Goal: Information Seeking & Learning: Learn about a topic

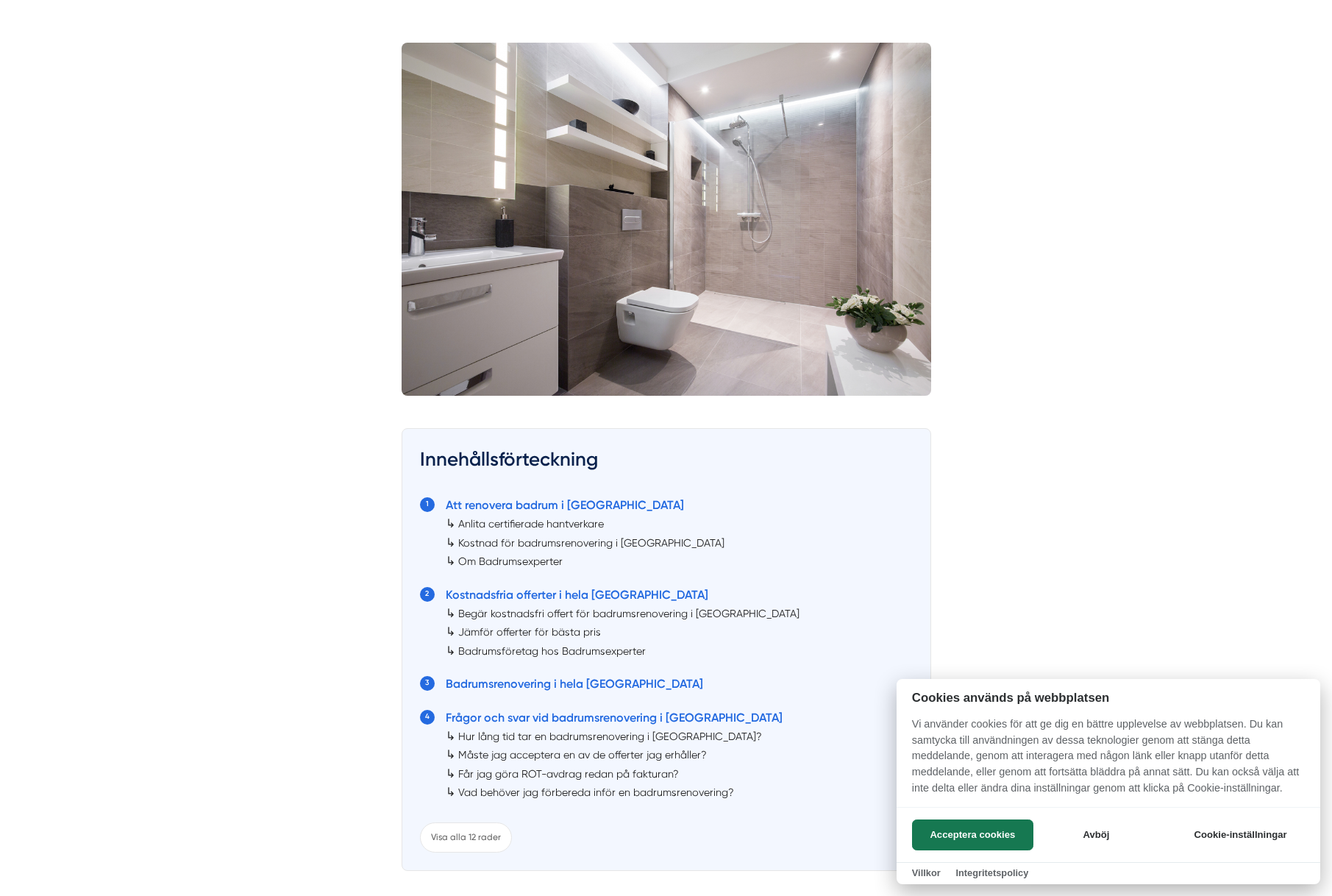
scroll to position [515, 0]
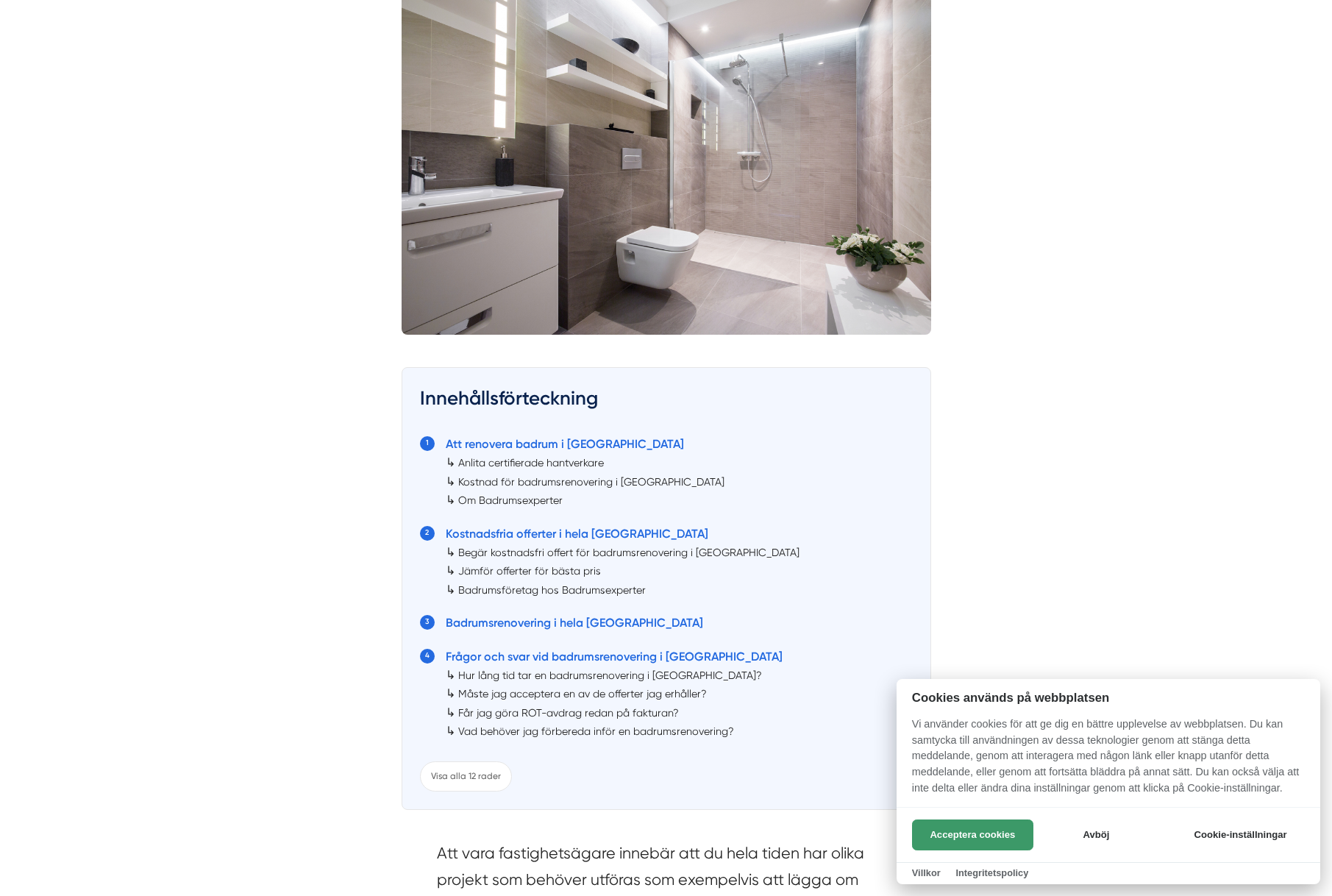
click at [1014, 836] on button "Acceptera cookies" at bounding box center [972, 834] width 121 height 31
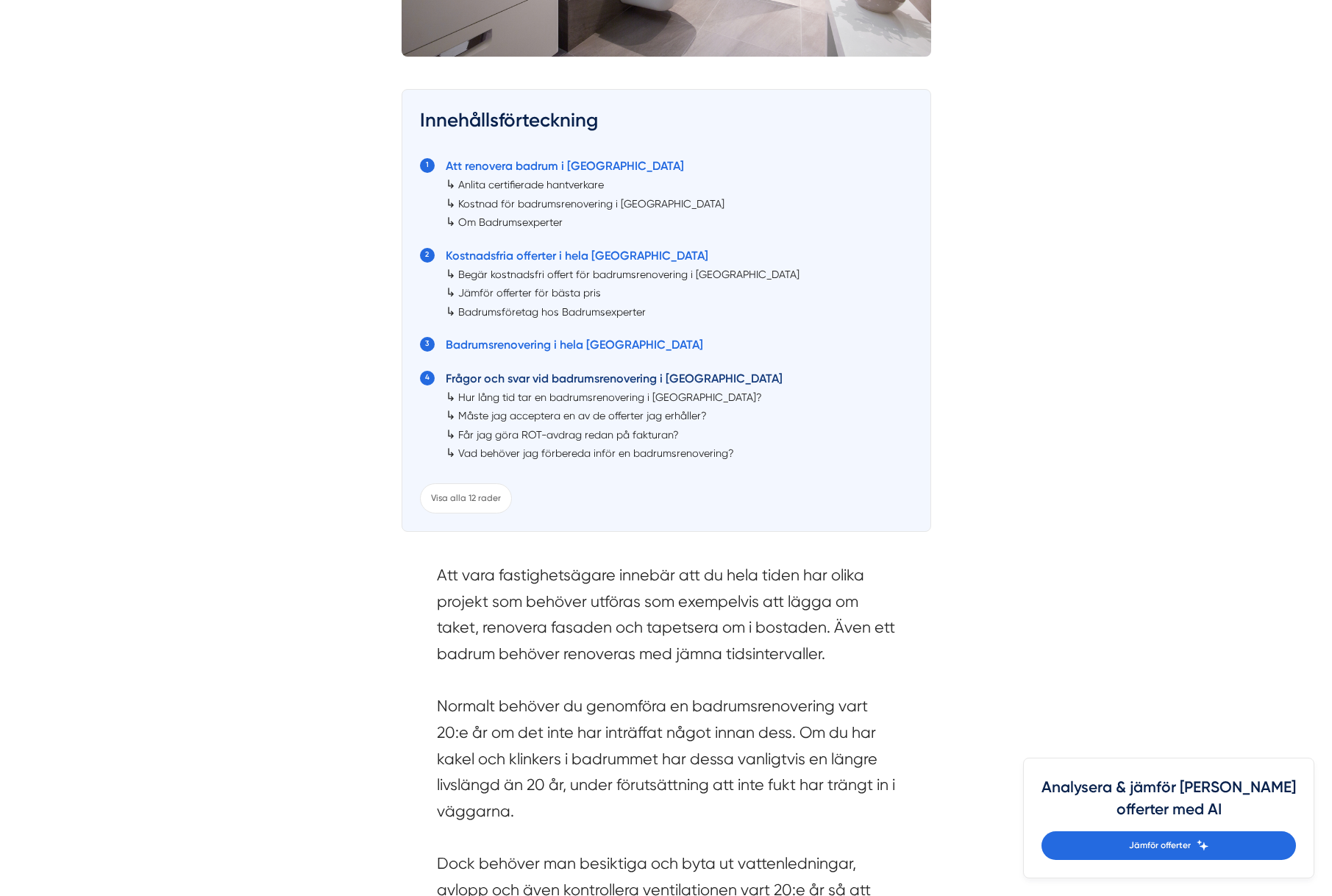
scroll to position [808, 0]
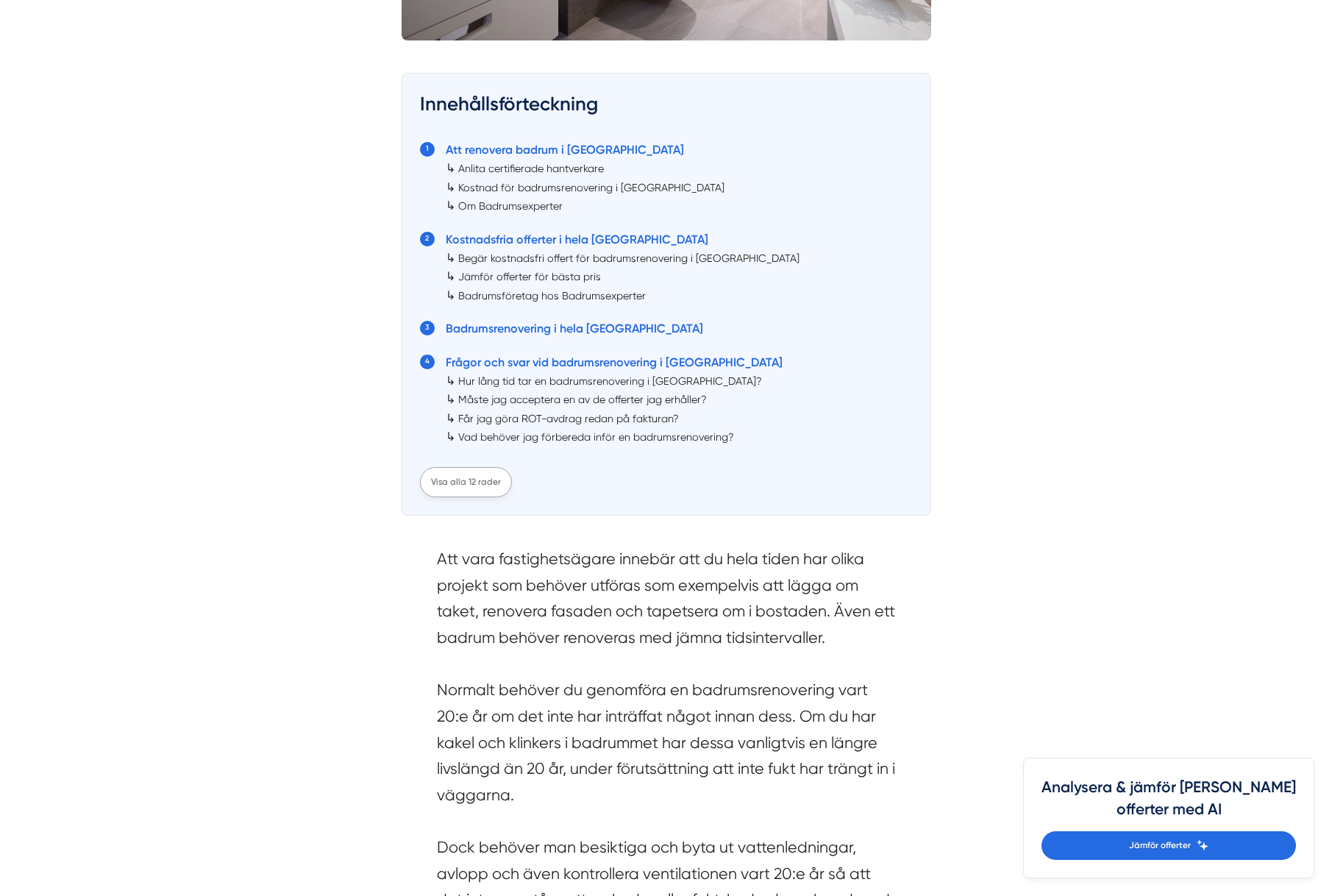
click at [463, 467] on div "Visa alla 12 rader" at bounding box center [466, 482] width 92 height 30
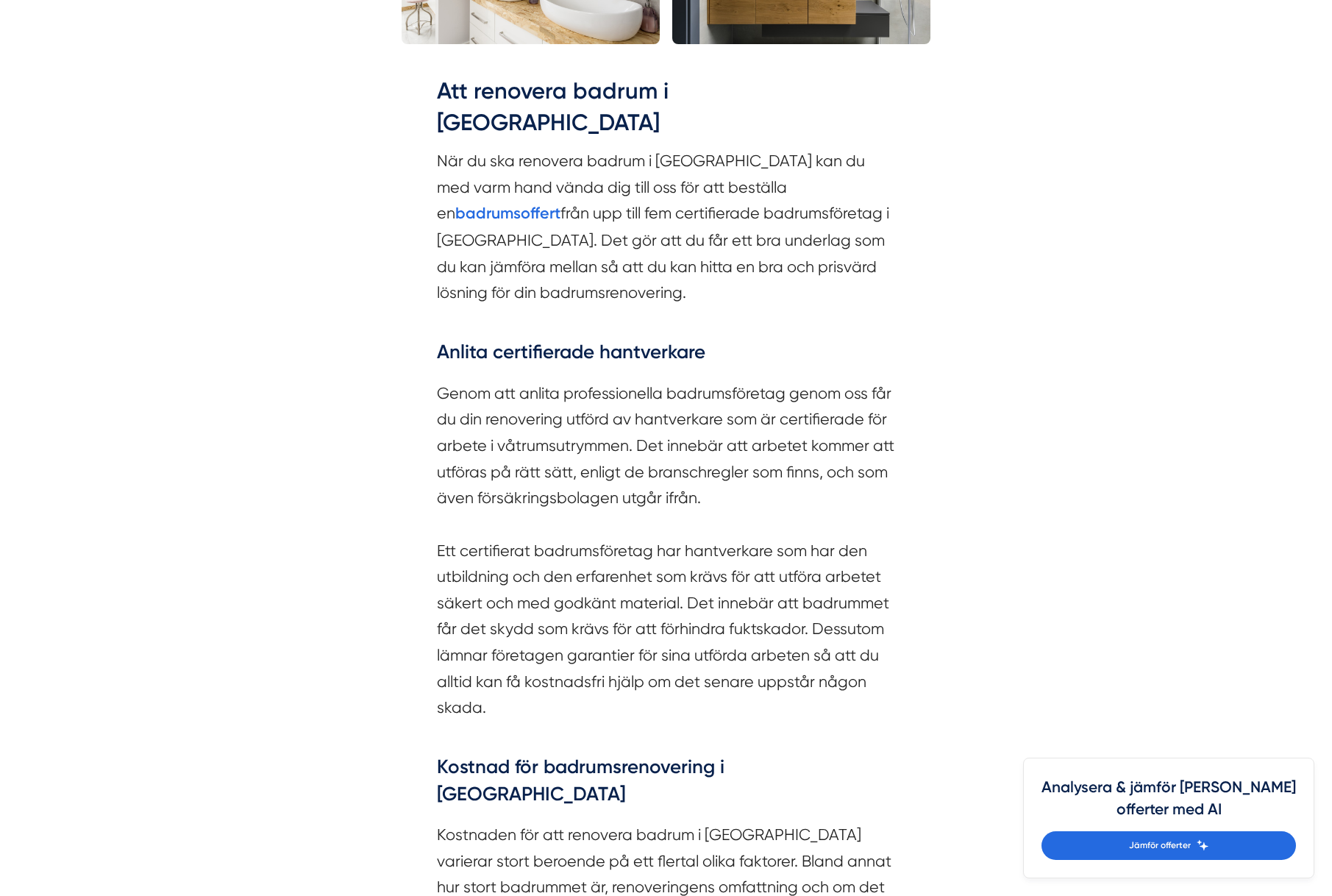
scroll to position [2059, 0]
drag, startPoint x: 686, startPoint y: 183, endPoint x: 882, endPoint y: 183, distance: 196.0
click at [882, 183] on section "När du ska renovera badrum i [GEOGRAPHIC_DATA] kan du med varm hand vända dig t…" at bounding box center [666, 241] width 459 height 191
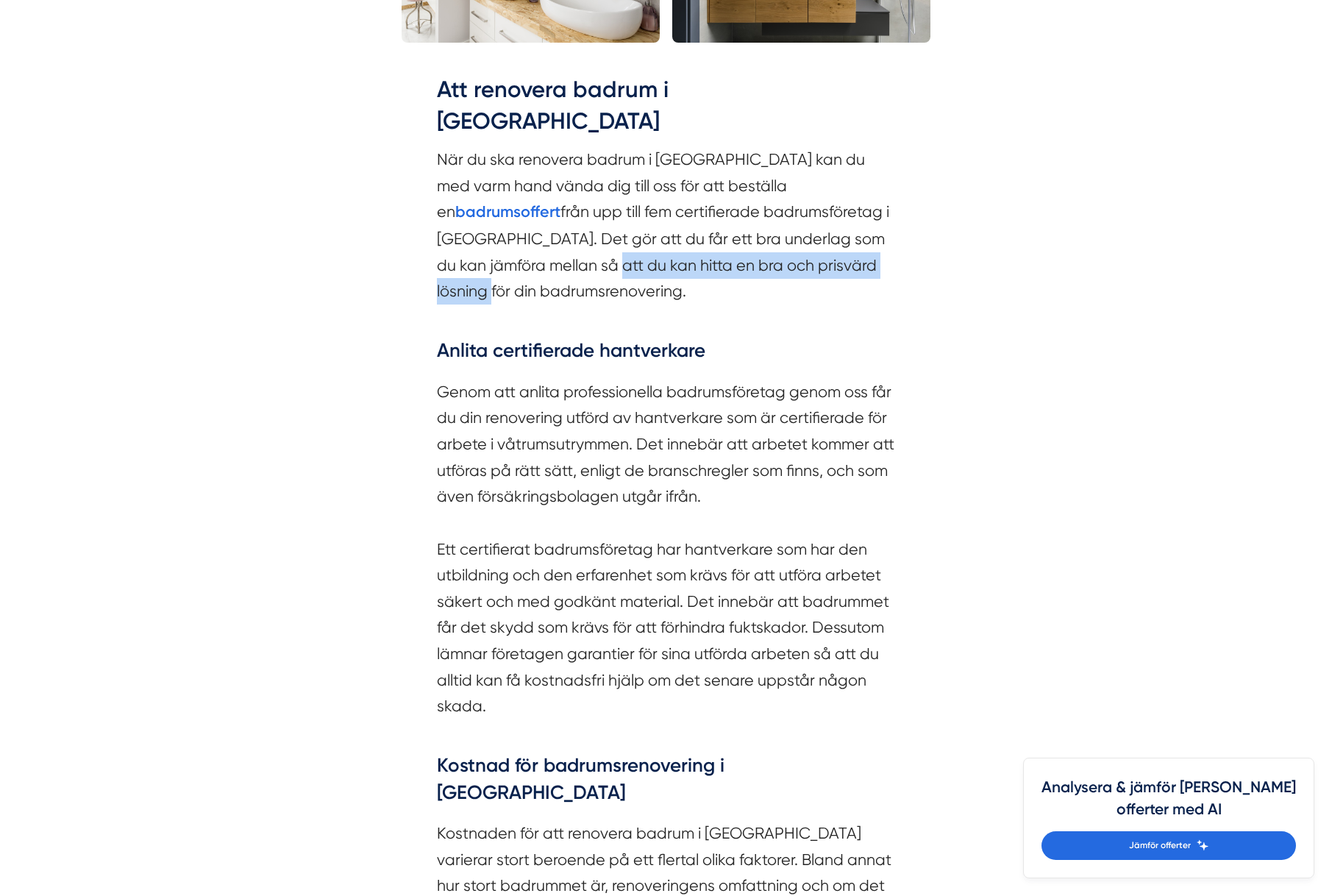
drag, startPoint x: 459, startPoint y: 206, endPoint x: 767, endPoint y: 216, distance: 308.2
click at [767, 216] on section "När du ska renovera badrum i [GEOGRAPHIC_DATA] kan du med varm hand vända dig t…" at bounding box center [666, 241] width 459 height 191
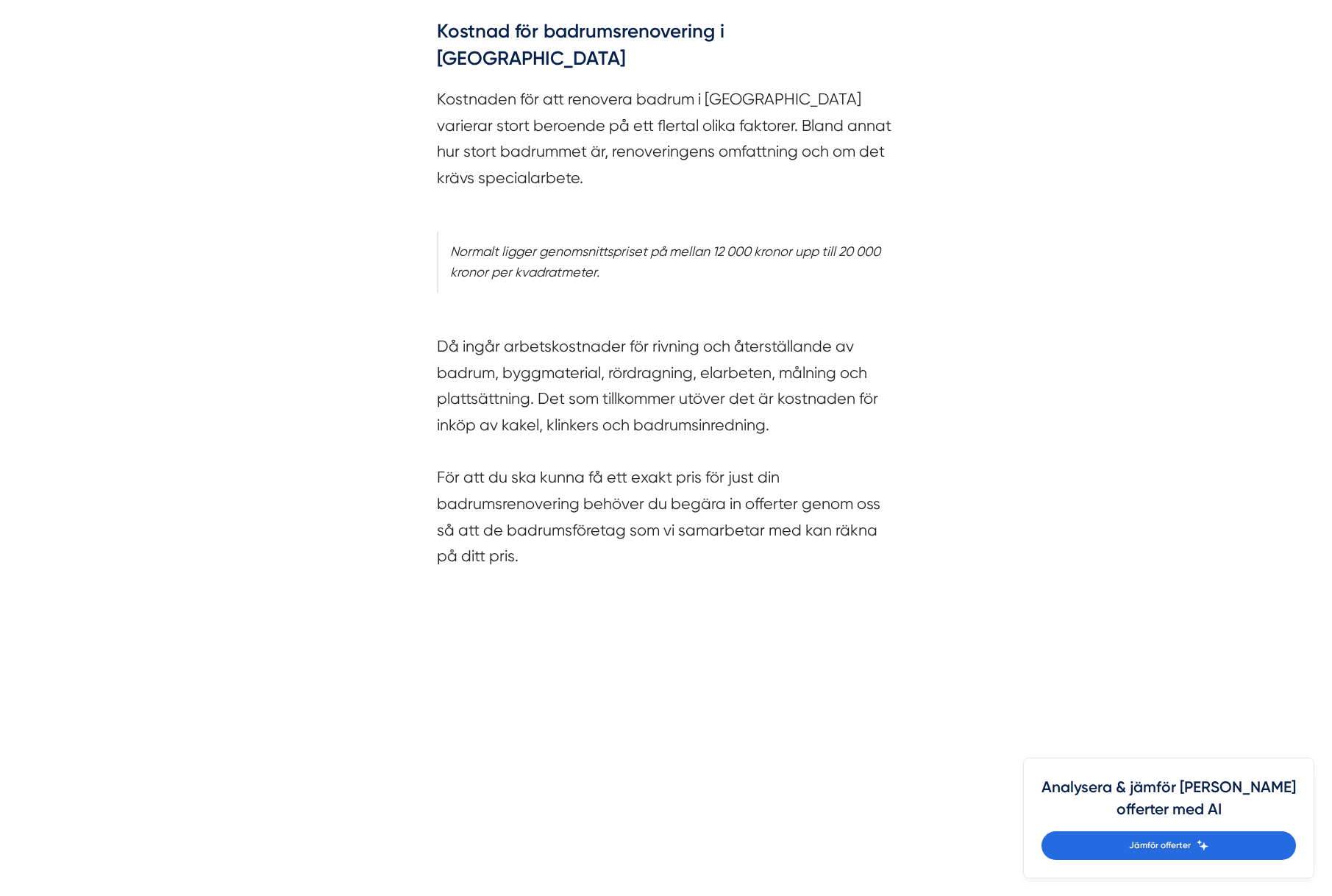
scroll to position [2794, 0]
drag, startPoint x: 648, startPoint y: 288, endPoint x: 890, endPoint y: 288, distance: 242.0
click at [890, 306] on section "Då ingår arbetskostnader för rivning och återställande av badrum, byggmaterial,…" at bounding box center [666, 440] width 459 height 269
drag, startPoint x: 492, startPoint y: 317, endPoint x: 868, endPoint y: 312, distance: 376.0
click at [868, 312] on section "Då ingår arbetskostnader för rivning och återställande av badrum, byggmaterial,…" at bounding box center [666, 440] width 459 height 269
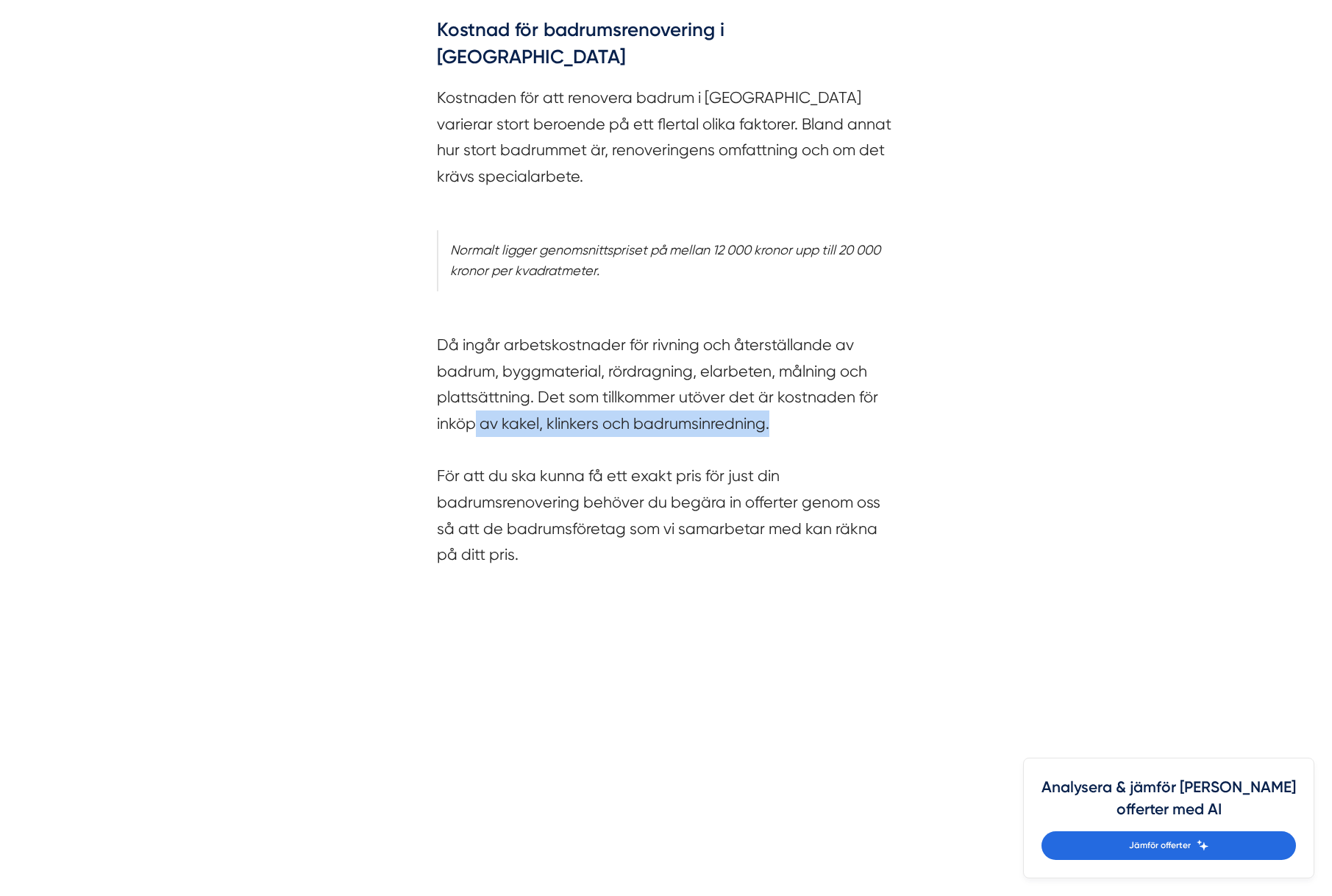
drag, startPoint x: 493, startPoint y: 343, endPoint x: 774, endPoint y: 343, distance: 281.0
click at [774, 343] on section "Då ingår arbetskostnader för rivning och återställande av badrum, byggmaterial,…" at bounding box center [666, 440] width 459 height 269
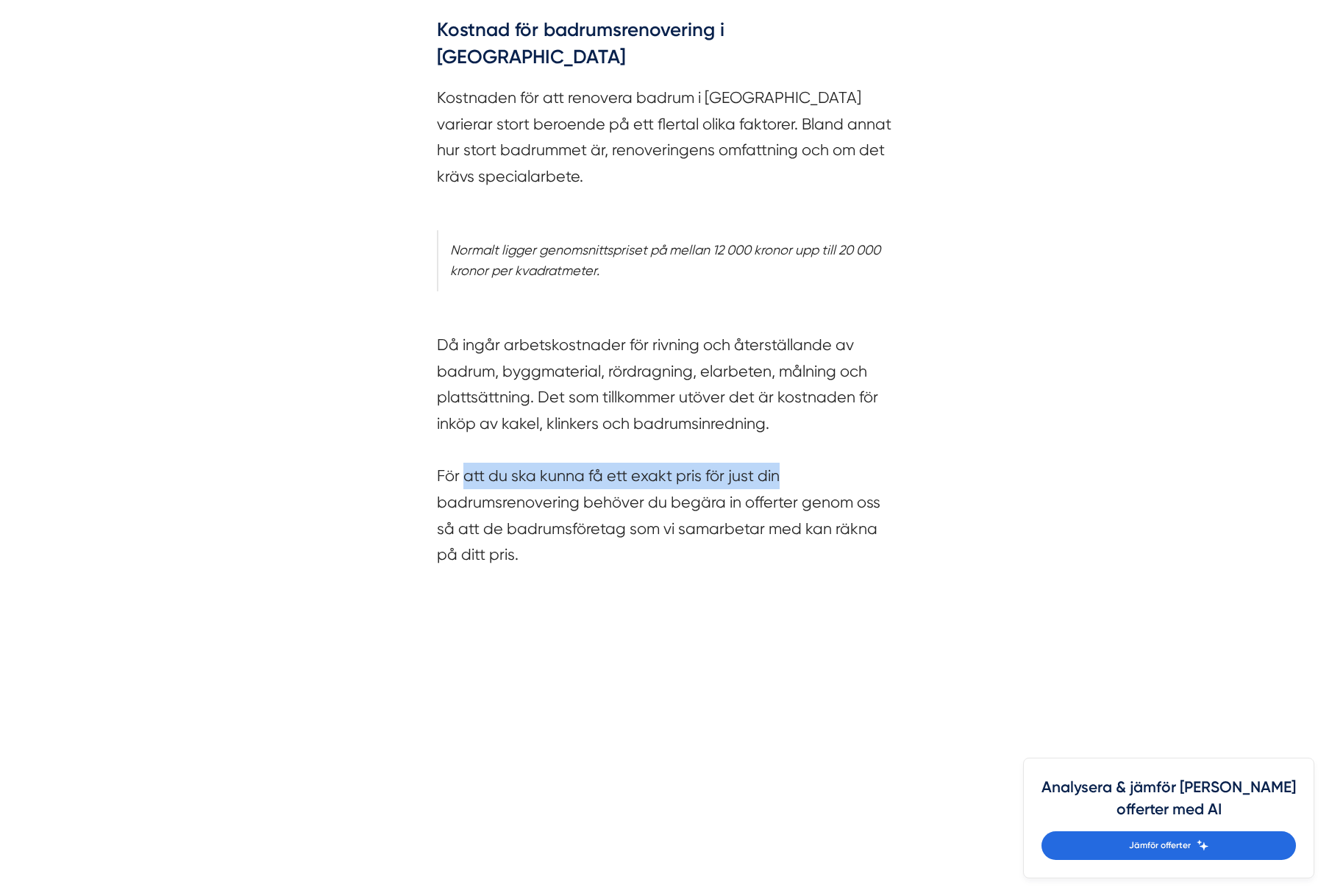
drag, startPoint x: 464, startPoint y: 392, endPoint x: 785, endPoint y: 392, distance: 321.0
click at [785, 392] on section "Då ingår arbetskostnader för rivning och återställande av badrum, byggmaterial,…" at bounding box center [666, 440] width 459 height 269
click at [703, 306] on section "Då ingår arbetskostnader för rivning och återställande av badrum, byggmaterial,…" at bounding box center [666, 440] width 459 height 269
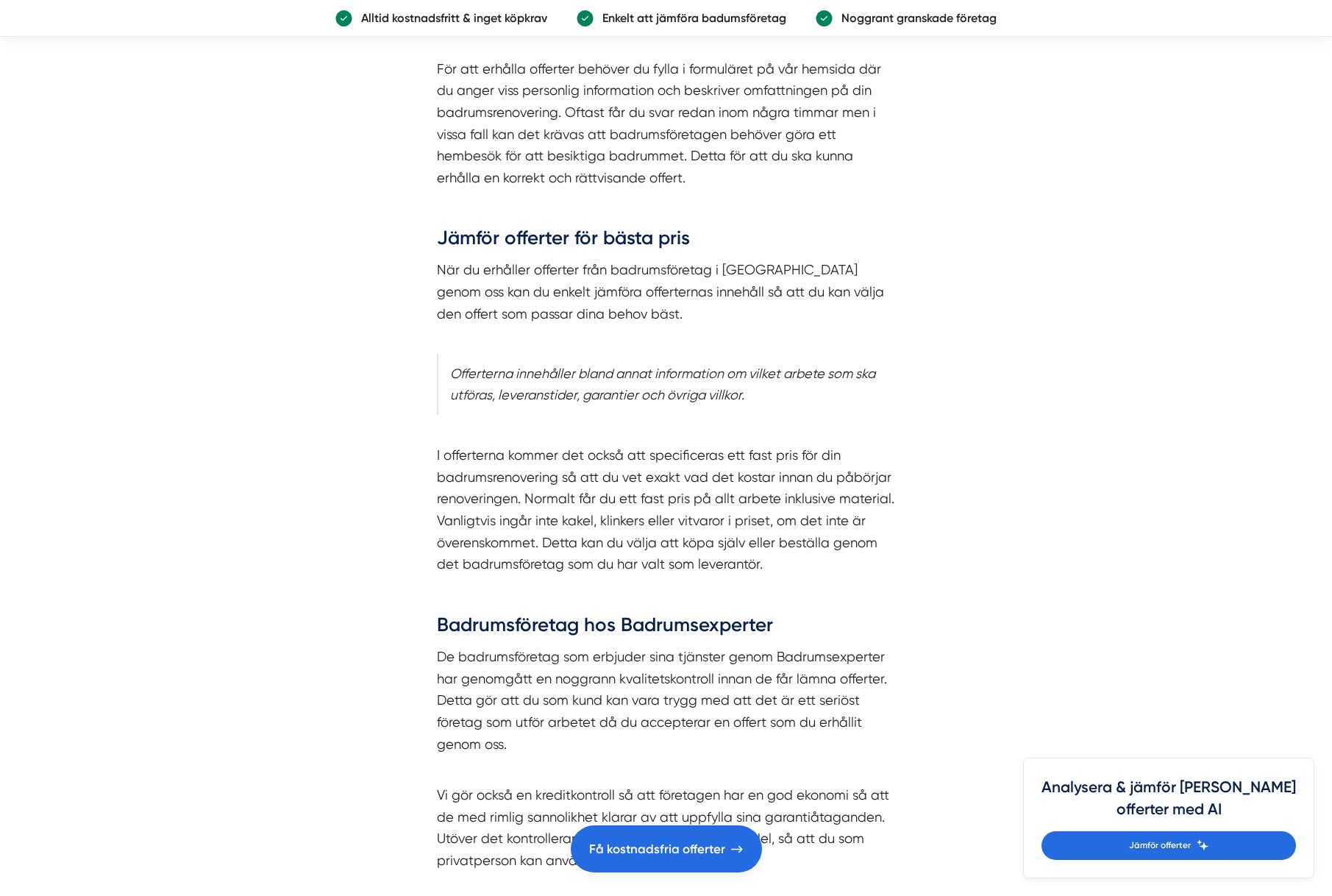
scroll to position [4707, 0]
